Goal: Information Seeking & Learning: Learn about a topic

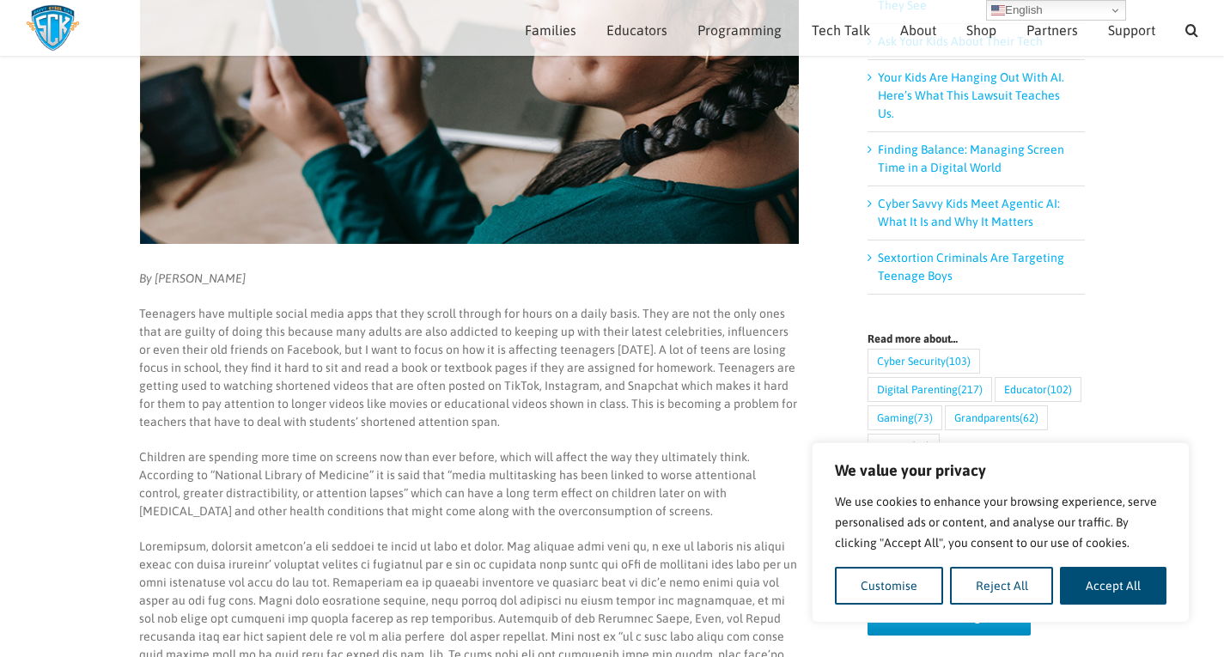
scroll to position [324, 0]
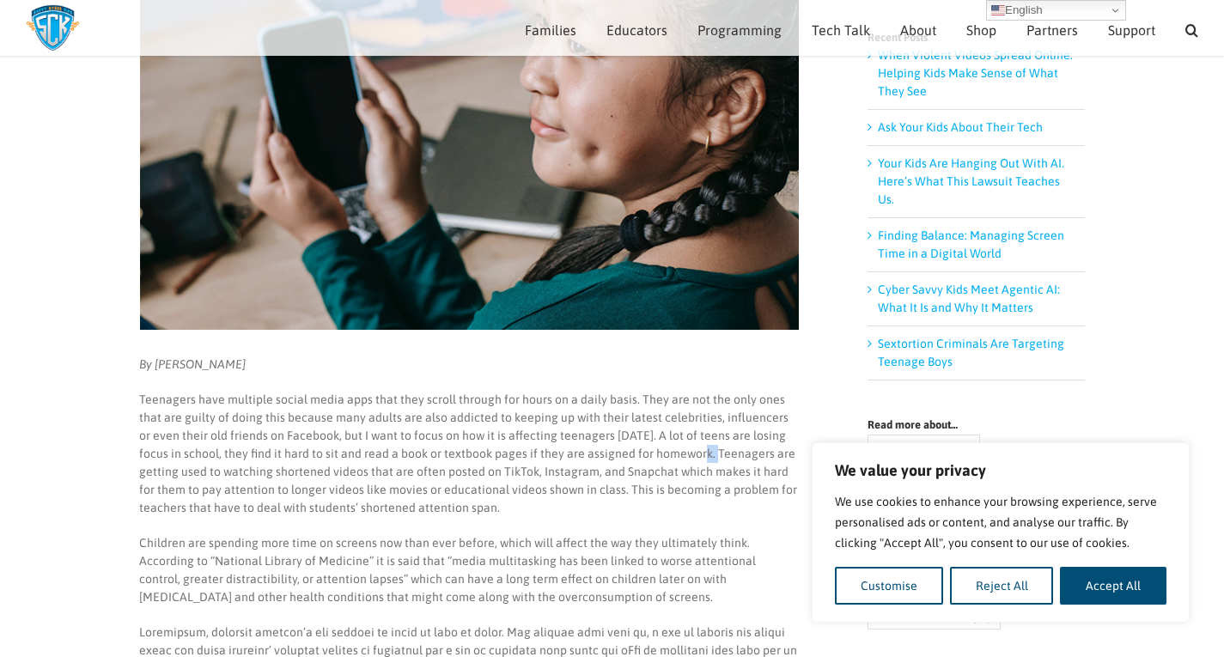
drag, startPoint x: 676, startPoint y: 448, endPoint x: 684, endPoint y: 457, distance: 11.6
click at [684, 457] on p "Teenagers have multiple social media apps that they scroll through for hours on…" at bounding box center [468, 454] width 659 height 126
click at [685, 455] on p "Teenagers have multiple social media apps that they scroll through for hours on…" at bounding box center [468, 454] width 659 height 126
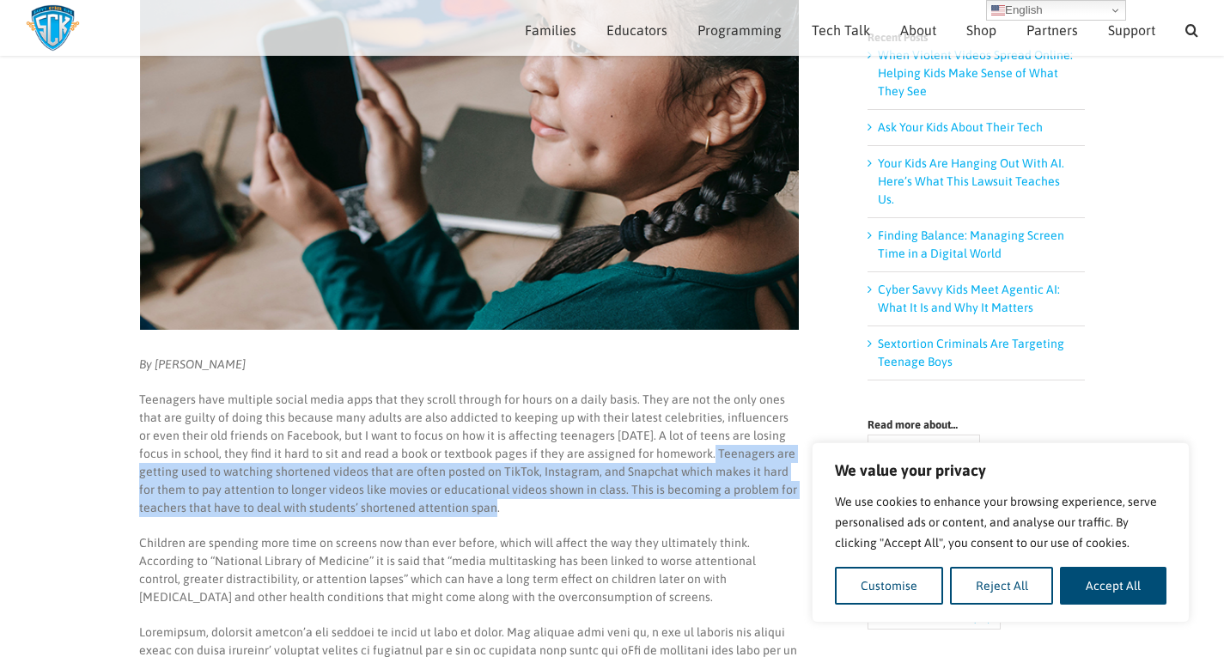
drag, startPoint x: 682, startPoint y: 451, endPoint x: 561, endPoint y: 502, distance: 131.6
click at [561, 502] on p "Teenagers have multiple social media apps that they scroll through for hours on…" at bounding box center [468, 454] width 659 height 126
copy p "Teenagers are getting used to watching shortened videos that are often posted o…"
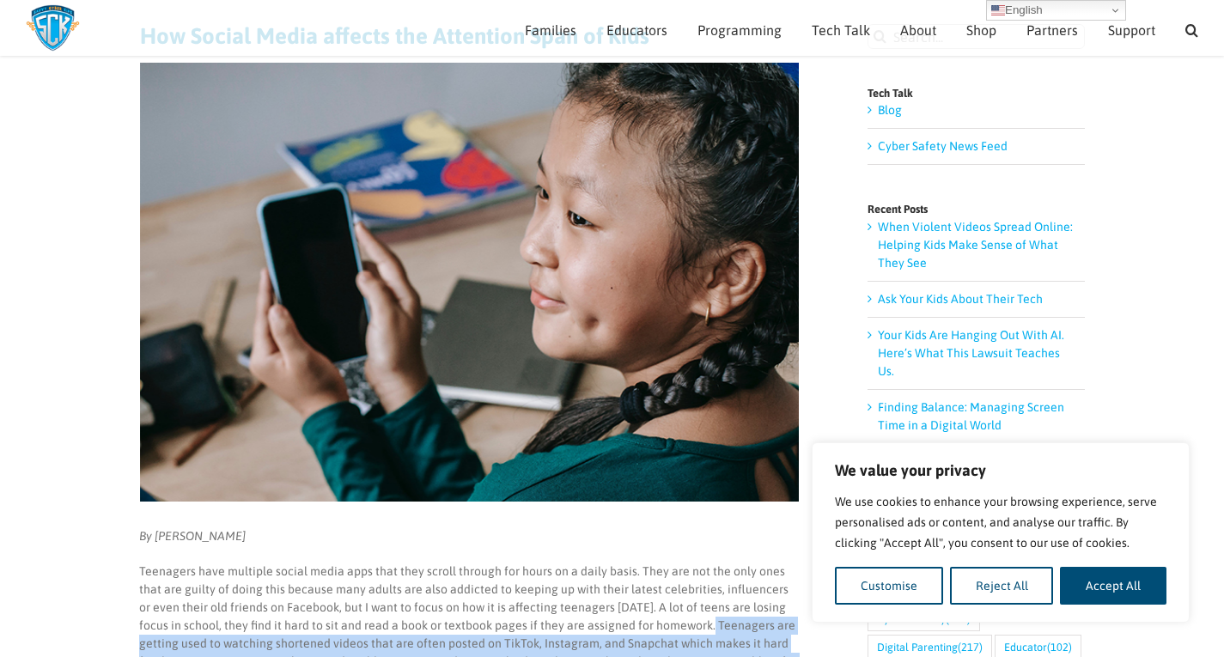
scroll to position [0, 0]
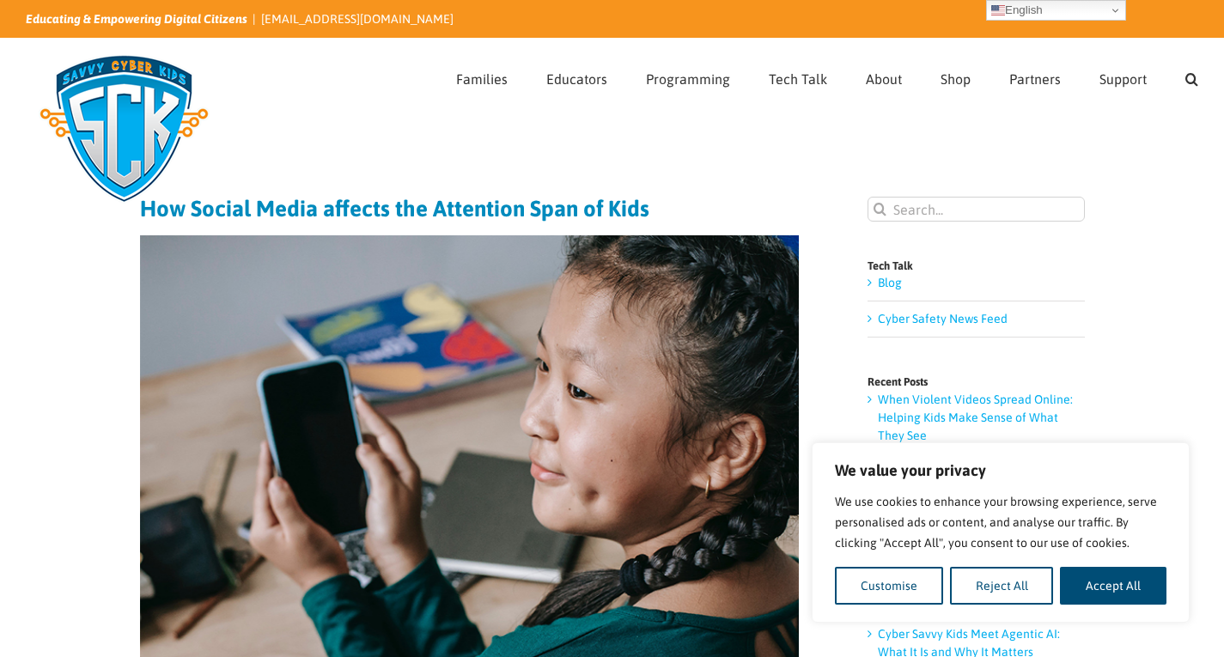
click at [300, 204] on h1 "How Social Media affects the Attention Span of Kids" at bounding box center [469, 209] width 659 height 24
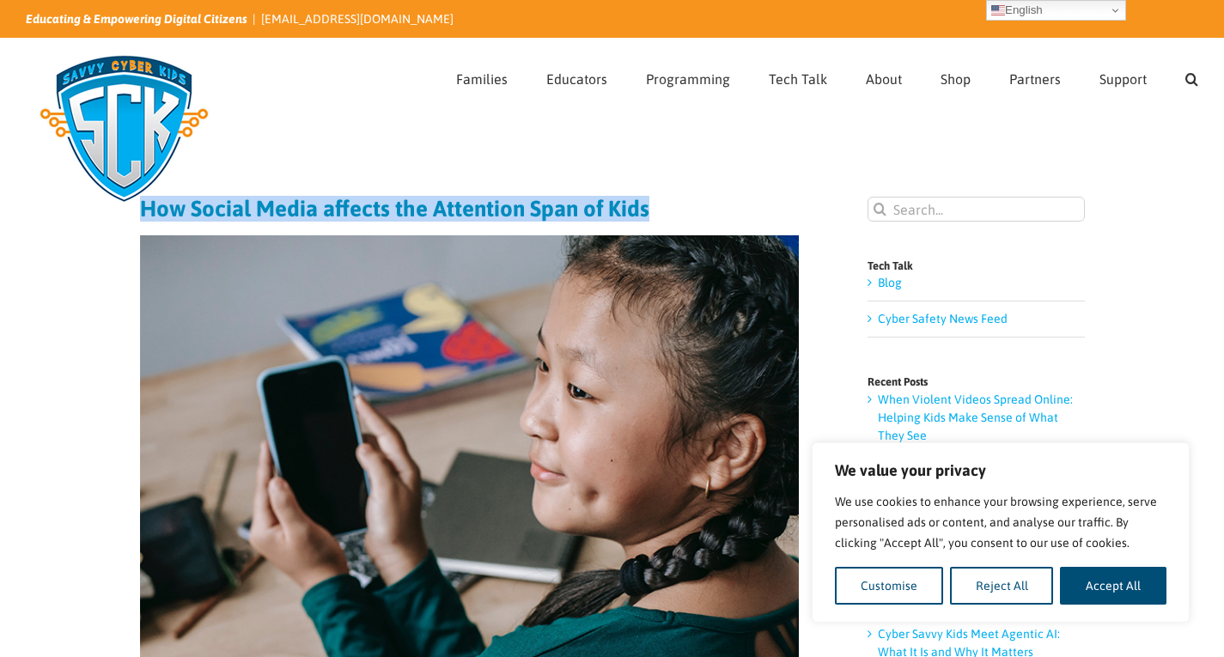
click at [300, 204] on h1 "How Social Media affects the Attention Span of Kids" at bounding box center [469, 209] width 659 height 24
copy h1 "How Social Media affects the Attention Span of Kids"
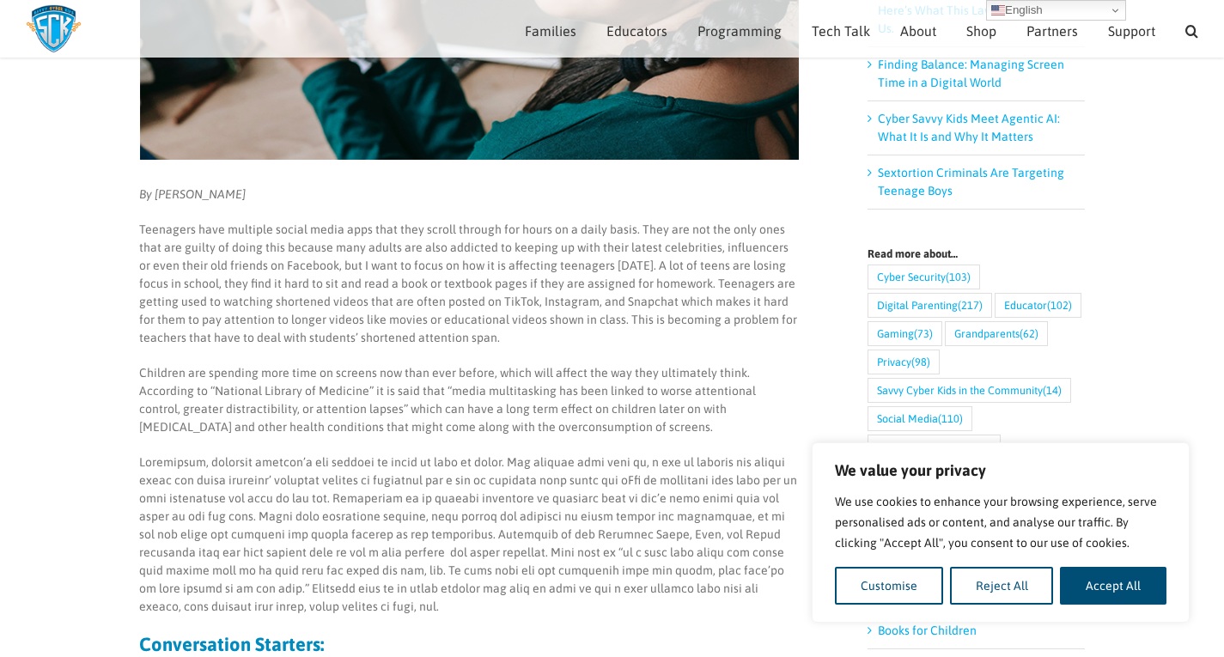
scroll to position [495, 0]
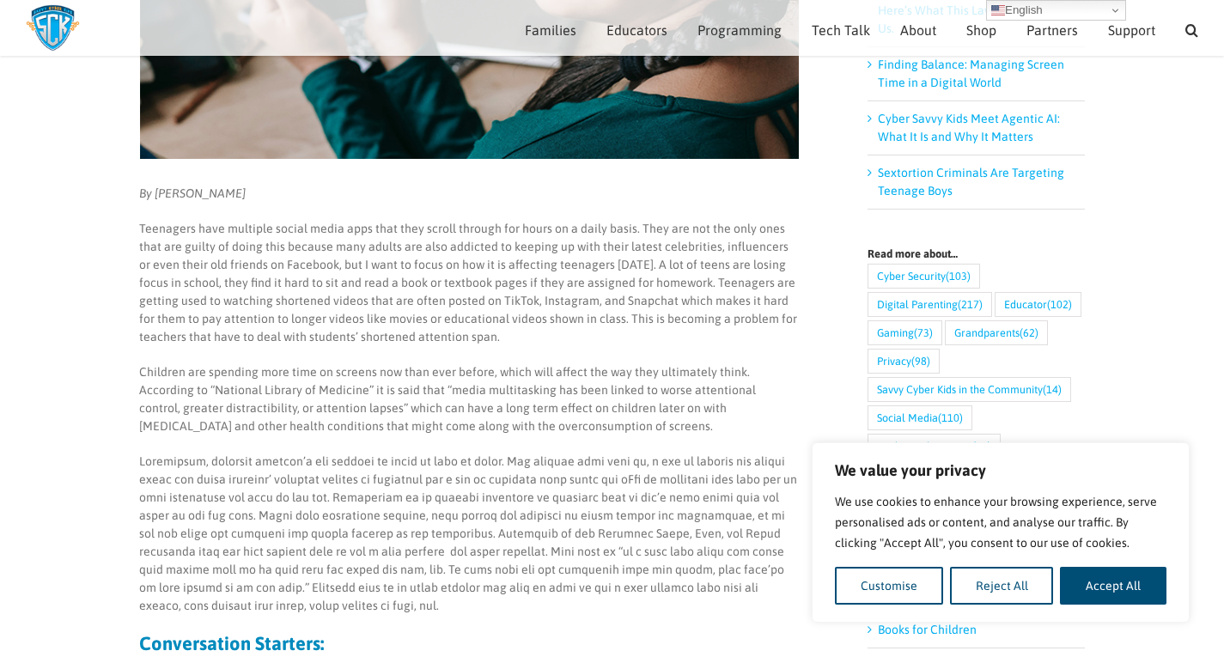
drag, startPoint x: 116, startPoint y: 182, endPoint x: 268, endPoint y: 192, distance: 152.4
click at [268, 192] on main "How Social Media affects the Attention Span of Kids By [PERSON_NAME] Teenagers …" at bounding box center [612, 502] width 1224 height 1736
copy em "By [PERSON_NAME]"
